Goal: Information Seeking & Learning: Learn about a topic

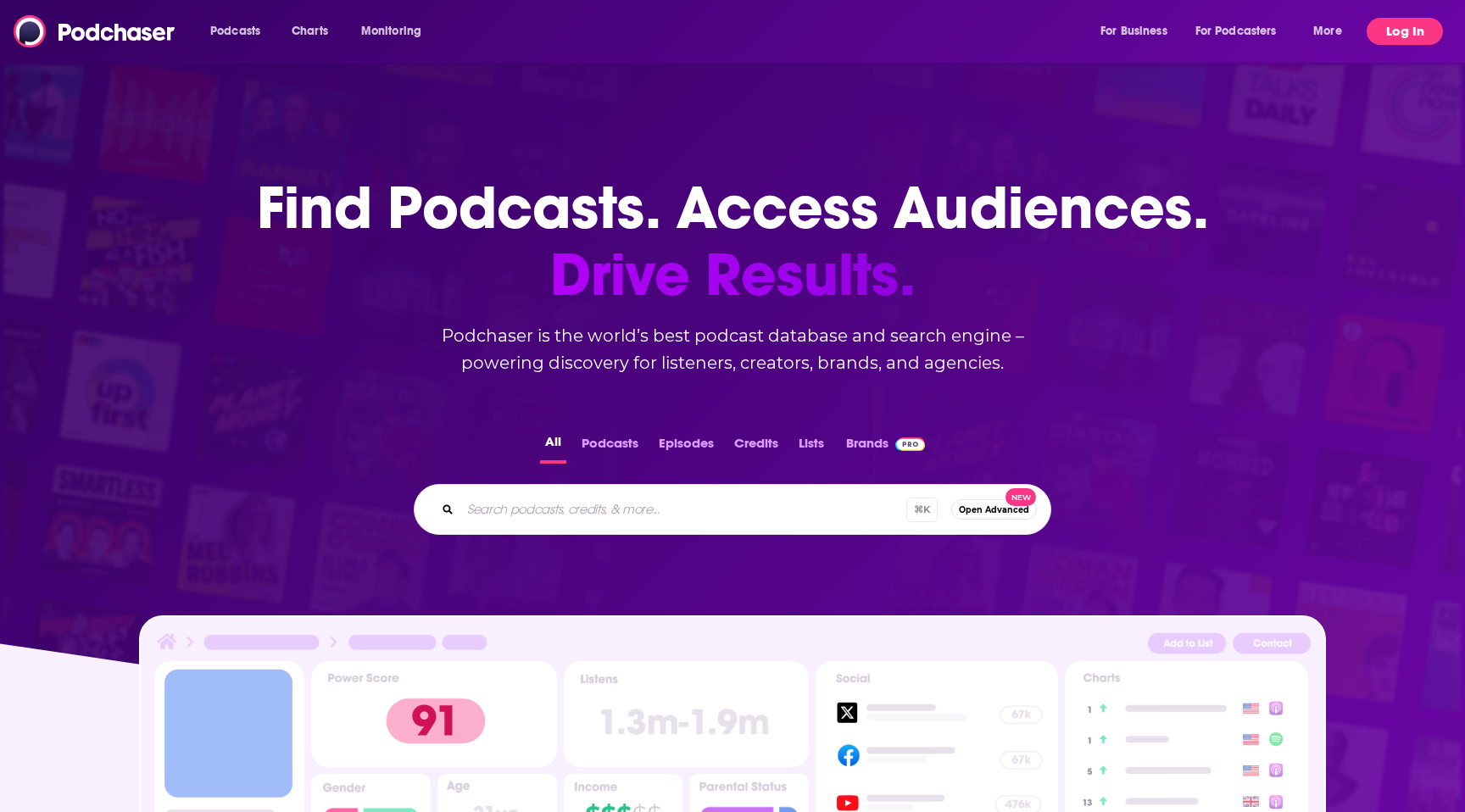
click at [1414, 26] on button "Log In" at bounding box center [1404, 31] width 77 height 27
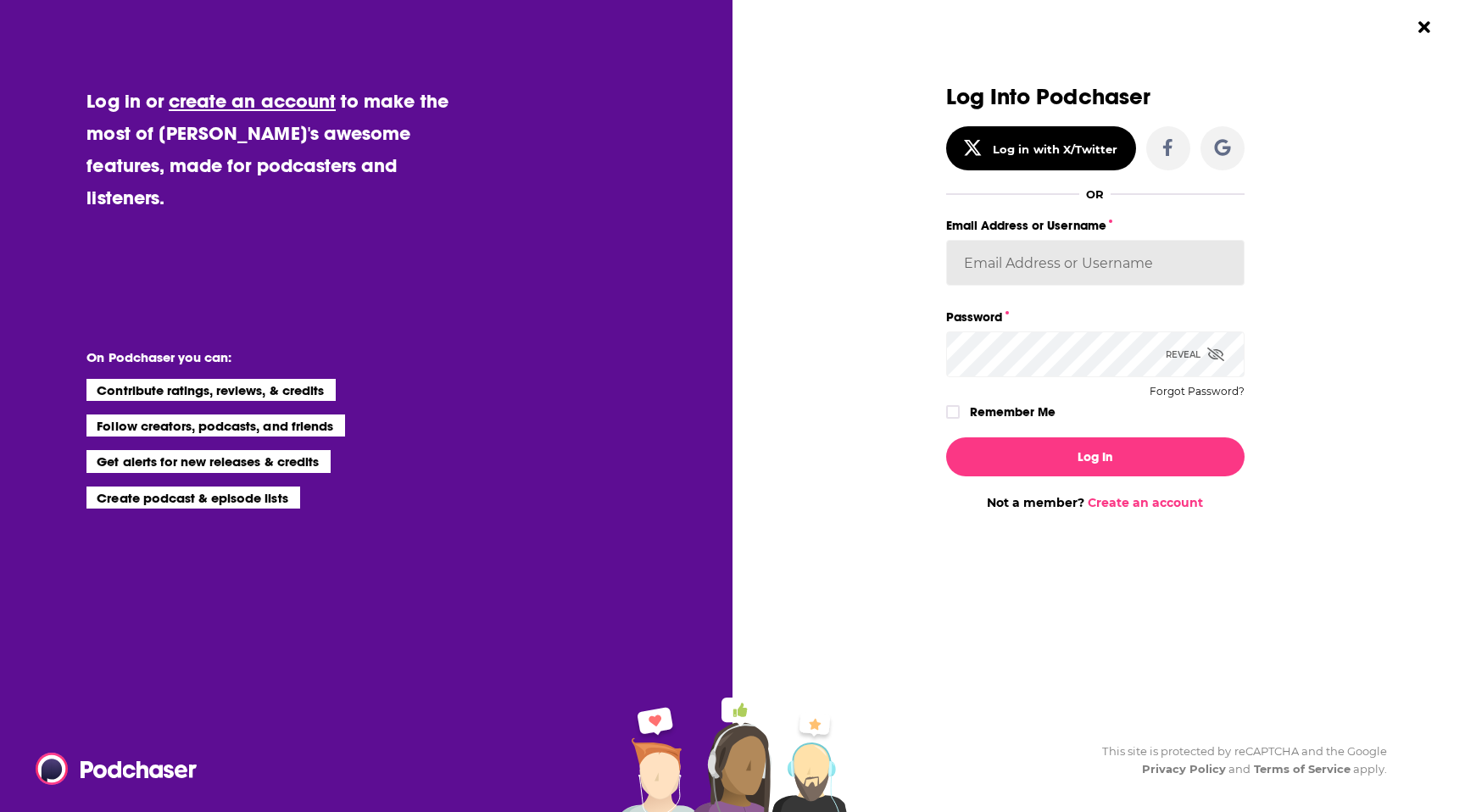
type input "cduhigg"
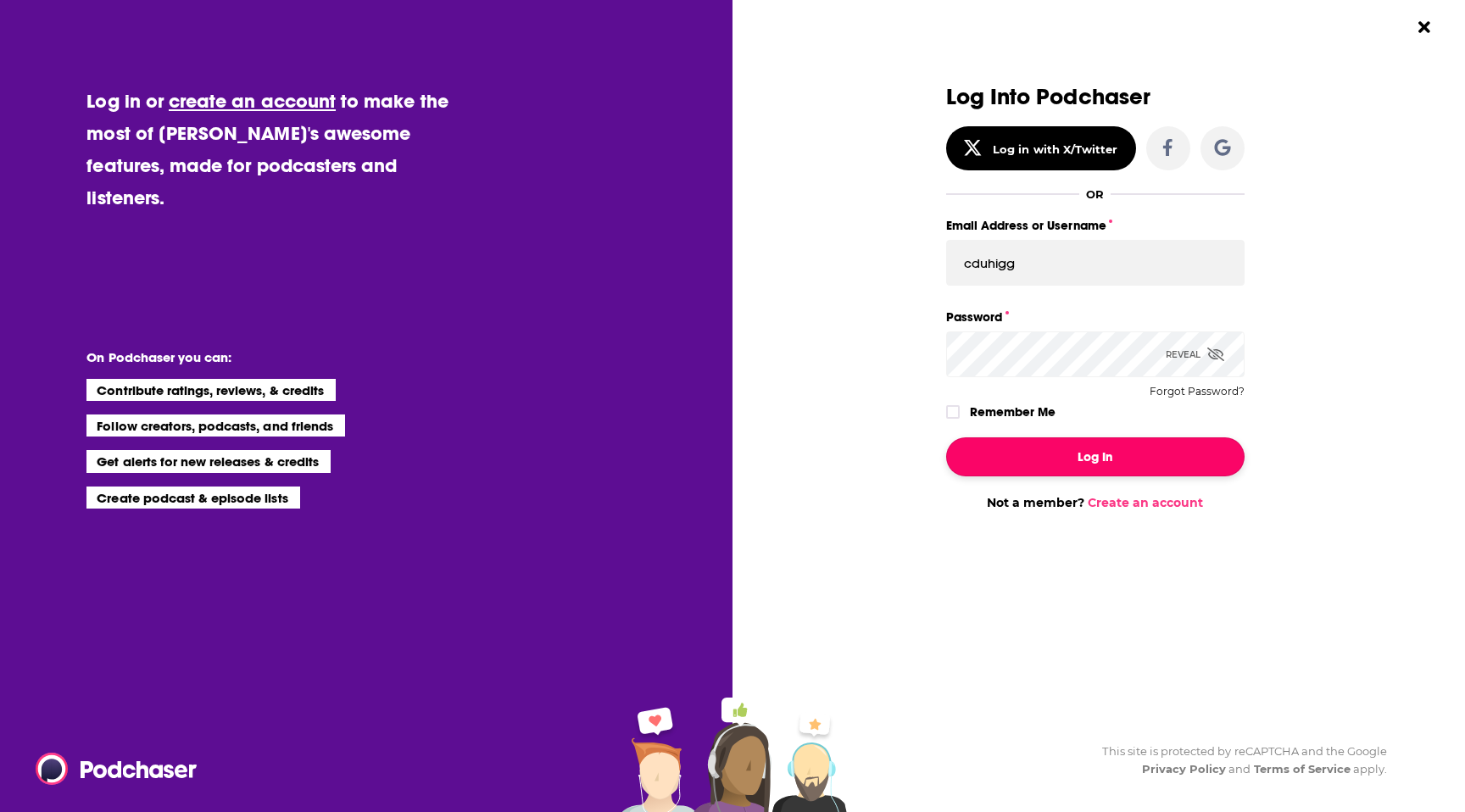
click at [1075, 475] on button "Log In" at bounding box center [1095, 456] width 298 height 39
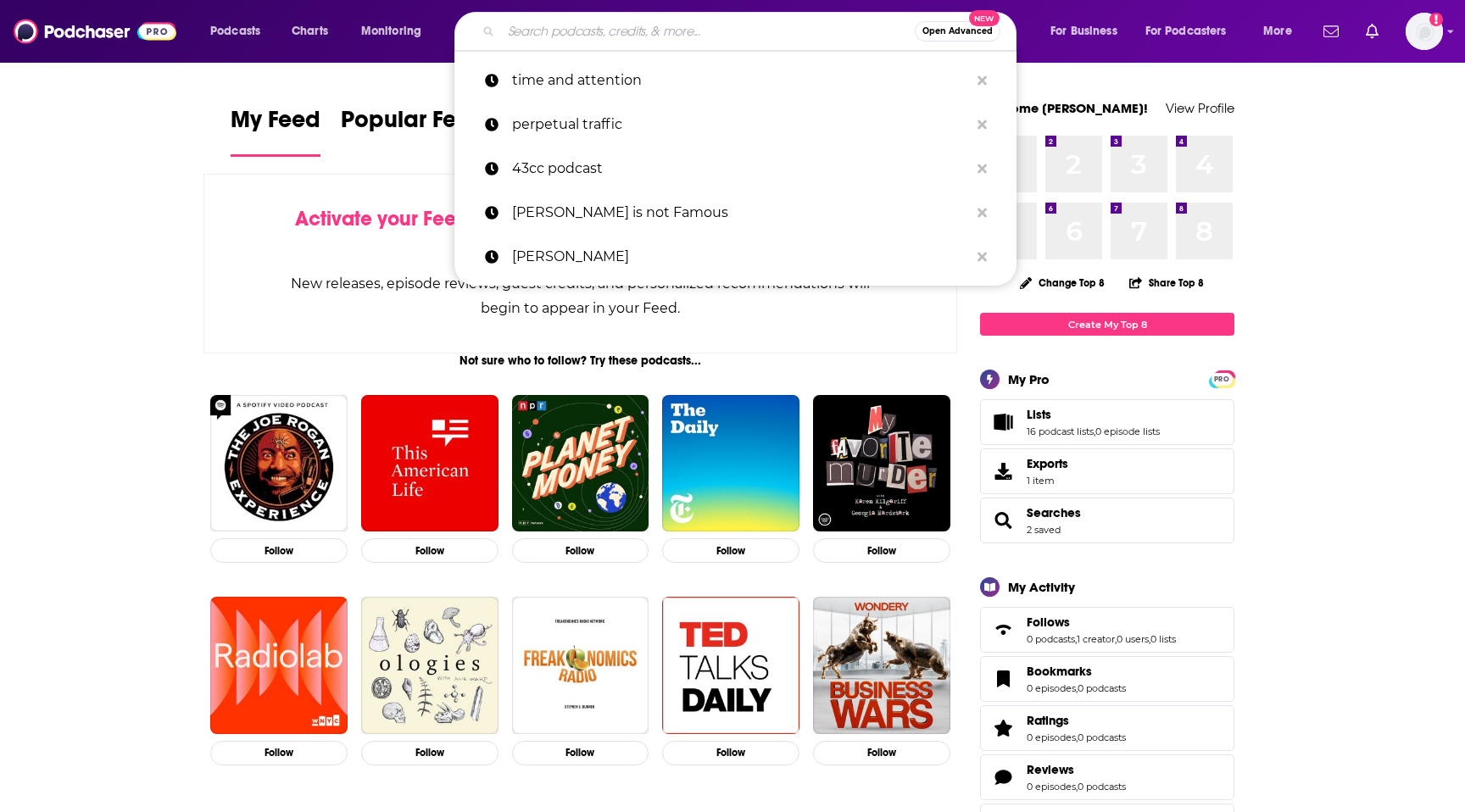
click at [671, 23] on input "Search podcasts, credits, & more..." at bounding box center [708, 31] width 413 height 27
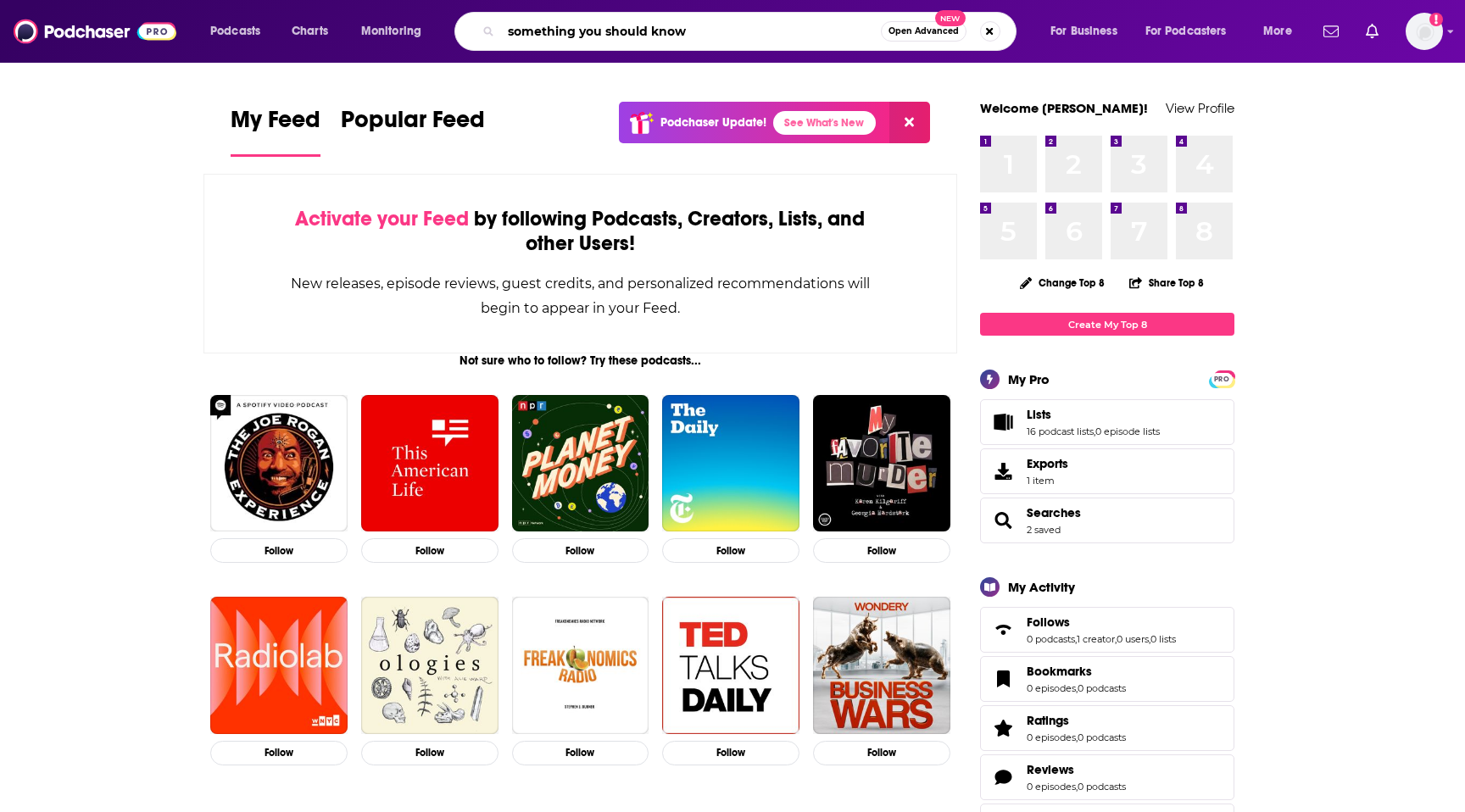
type input "something you should know"
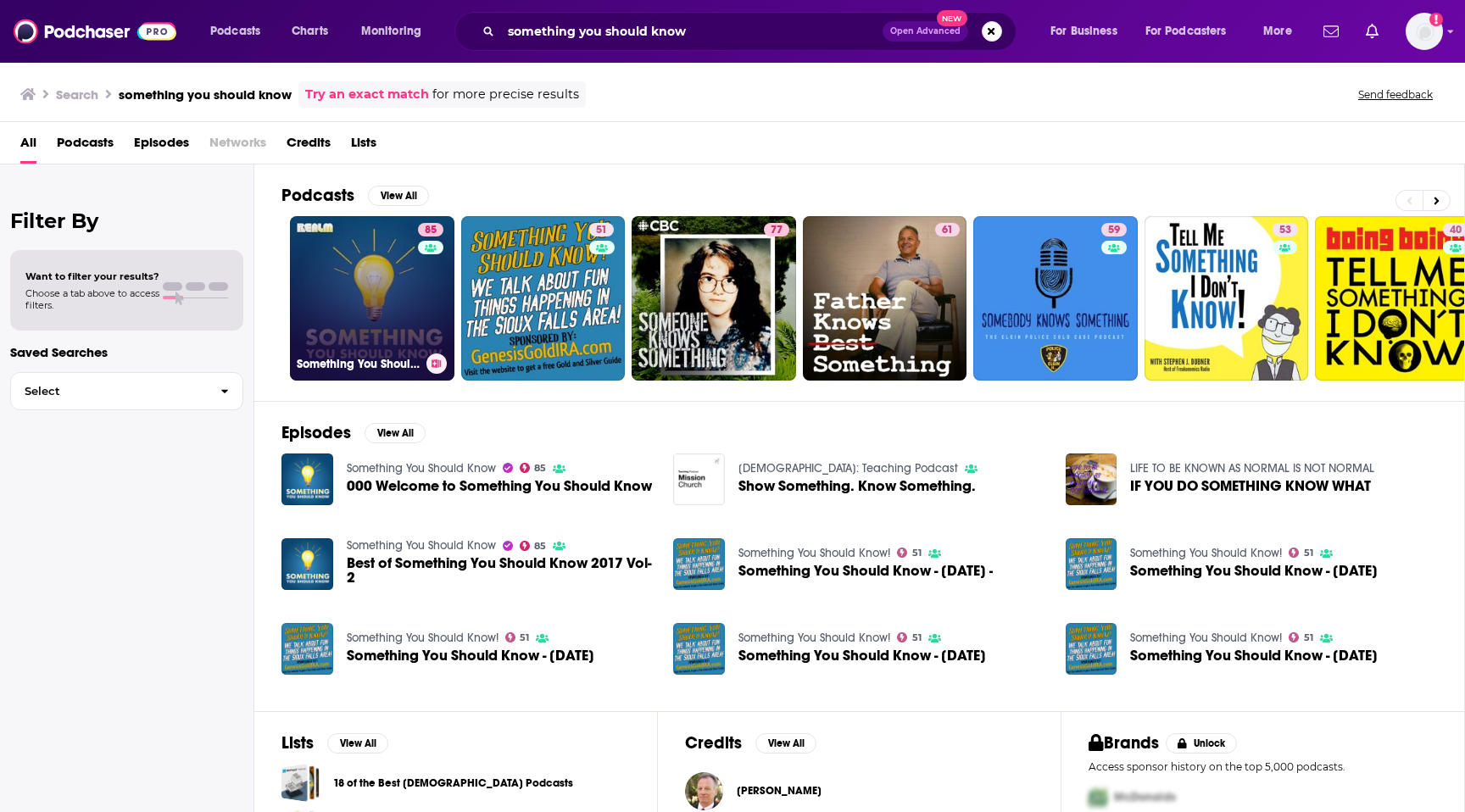
click at [382, 263] on link "85 Something You Should Know" at bounding box center [372, 297] width 164 height 164
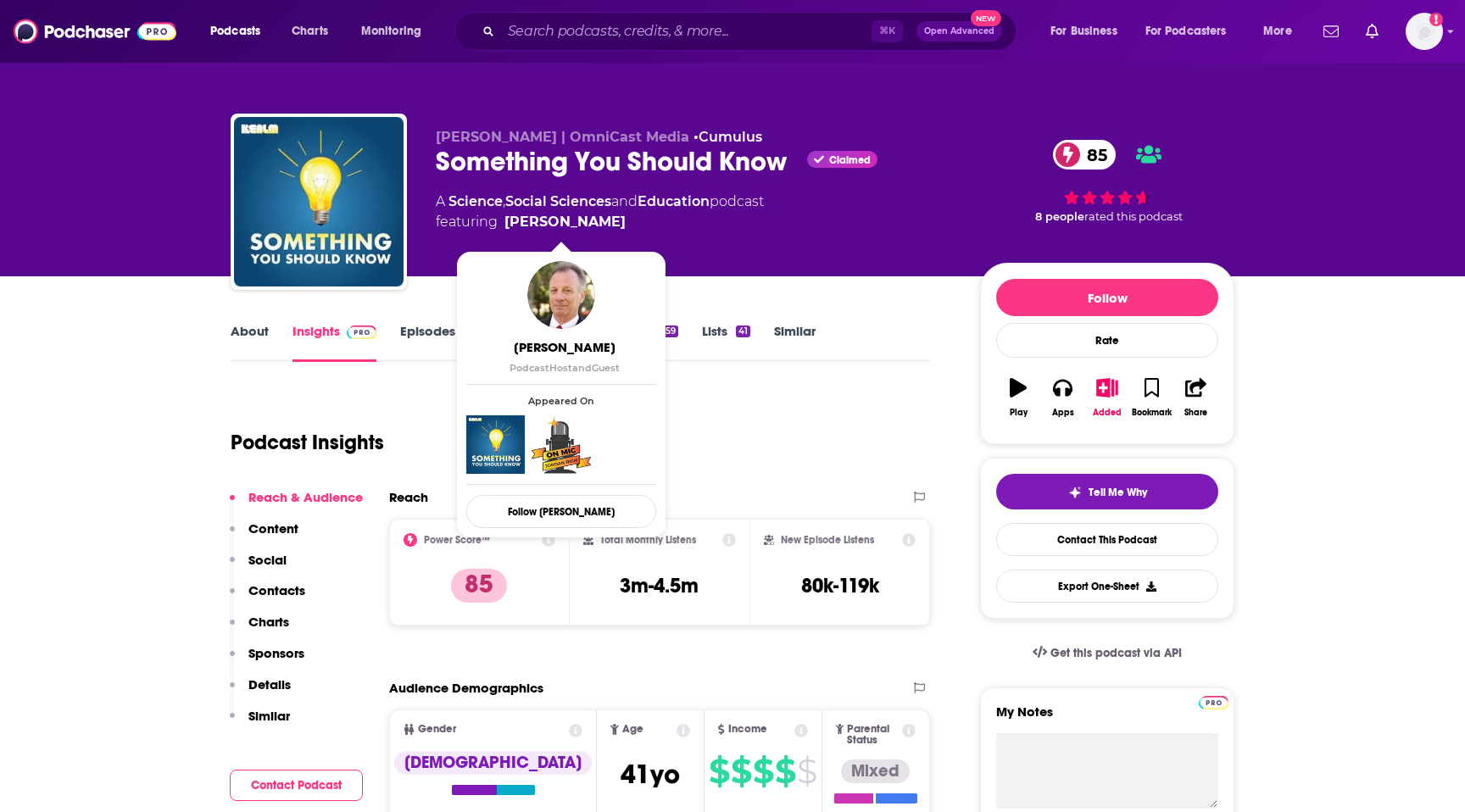
click at [443, 334] on link "Episodes 1305" at bounding box center [444, 342] width 88 height 39
